Goal: Task Accomplishment & Management: Use online tool/utility

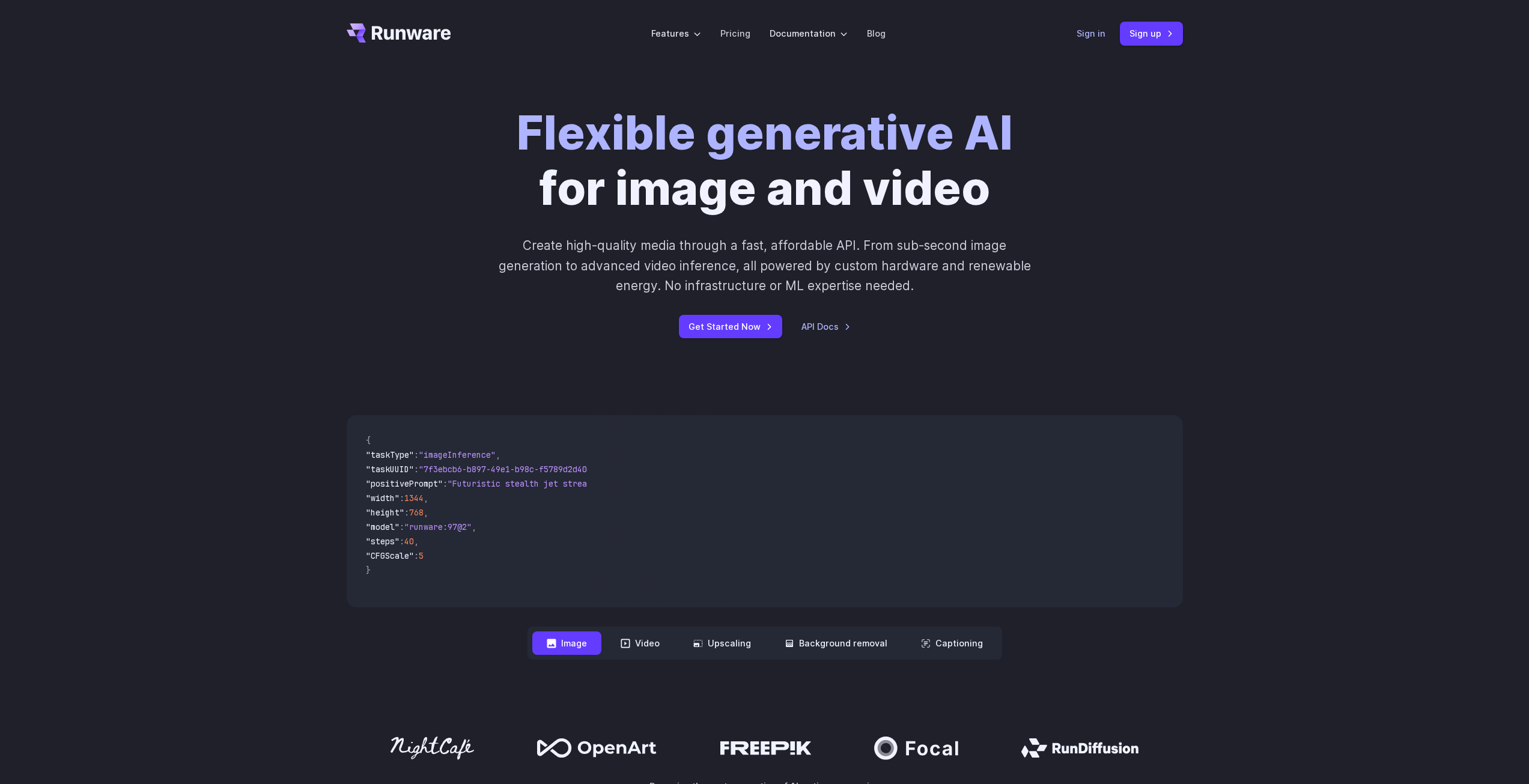
click at [1089, 35] on link "Sign in" at bounding box center [1091, 32] width 29 height 13
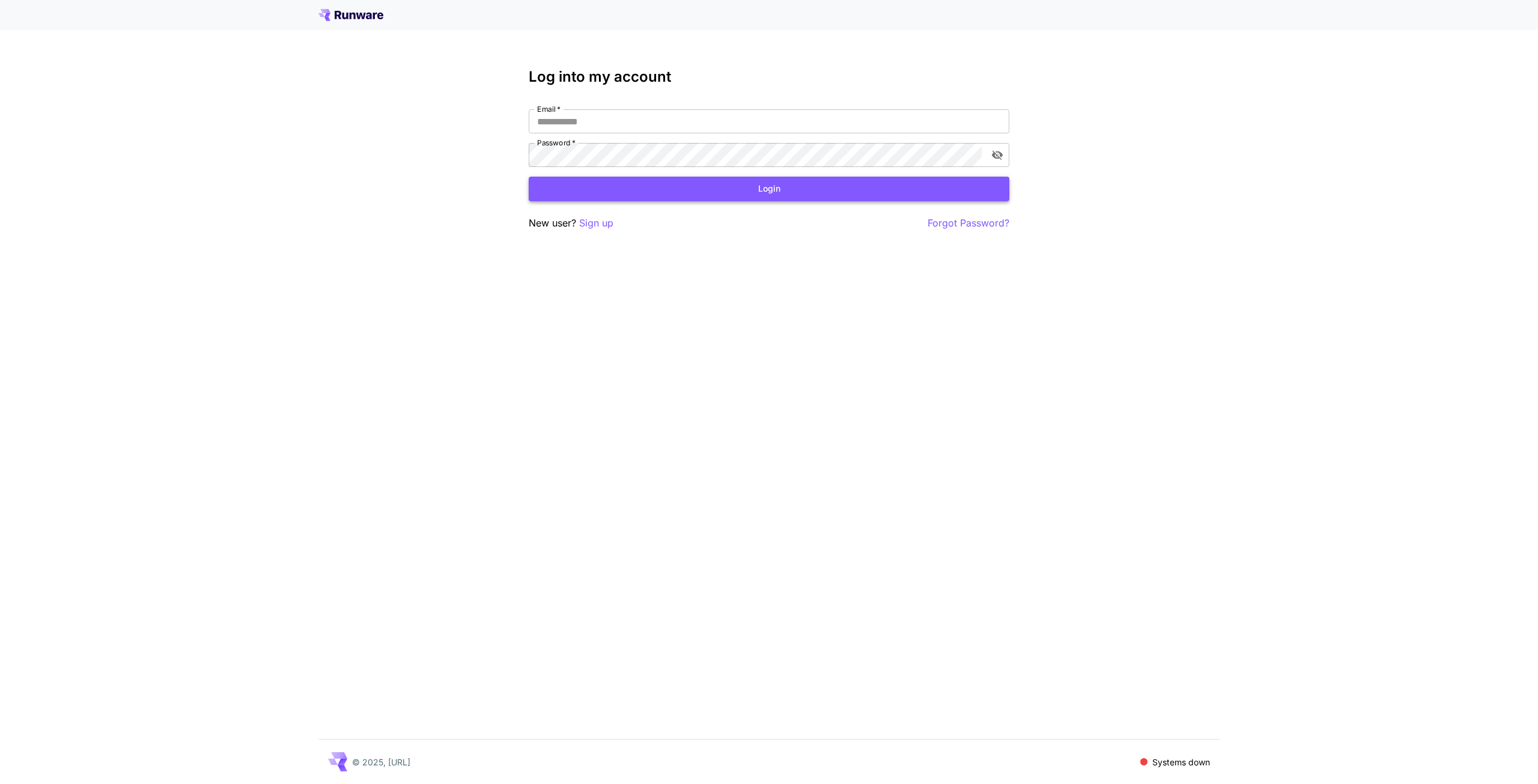
type input "**********"
click at [781, 200] on button "Login" at bounding box center [769, 188] width 480 height 24
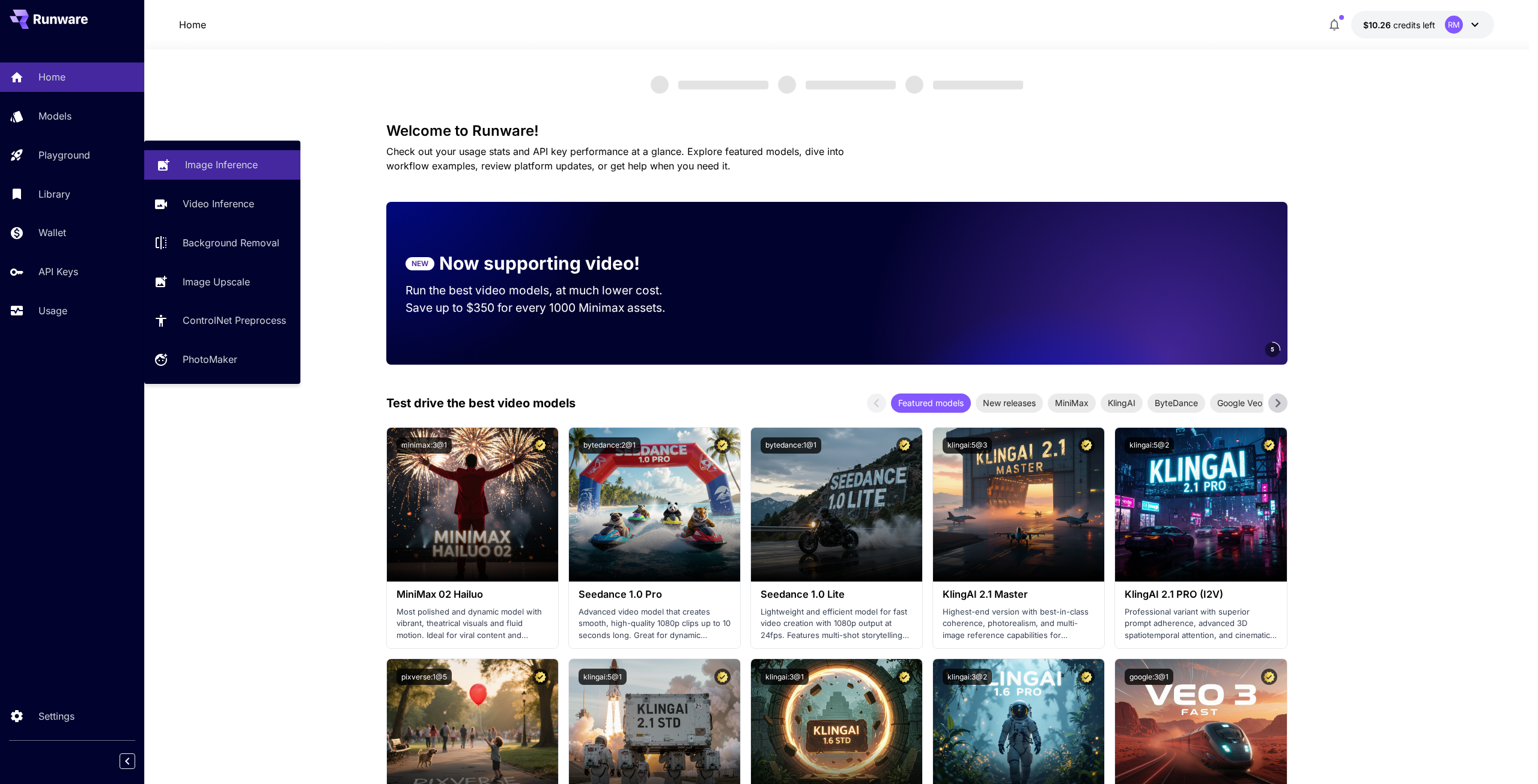
click at [222, 170] on p "Image Inference" at bounding box center [221, 165] width 73 height 14
